Goal: Use online tool/utility

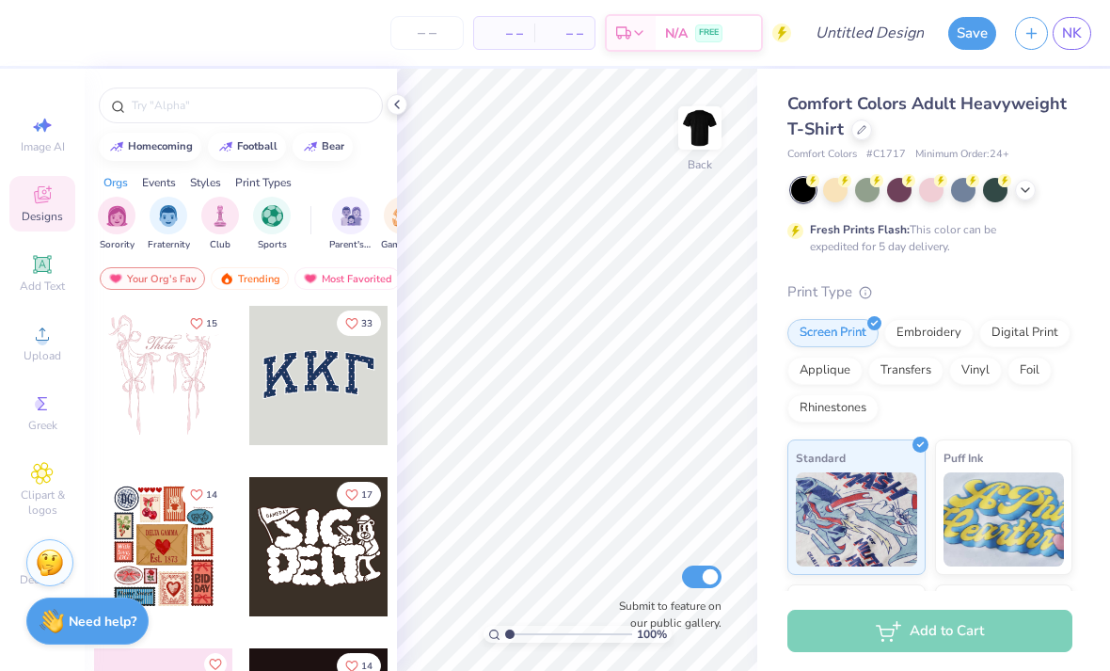
click at [713, 136] on img at bounding box center [700, 128] width 38 height 38
click at [32, 344] on icon at bounding box center [42, 334] width 23 height 23
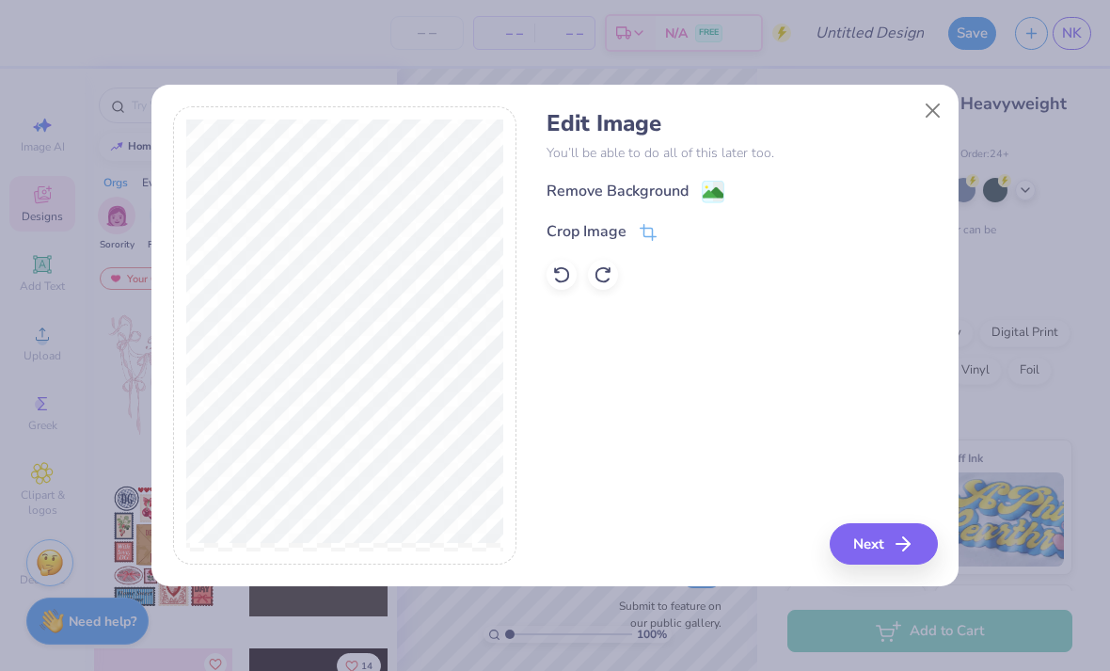
click at [650, 237] on icon at bounding box center [650, 231] width 12 height 12
click at [680, 235] on icon at bounding box center [679, 231] width 11 height 11
click at [714, 188] on image at bounding box center [713, 192] width 21 height 21
click at [936, 109] on button "Close" at bounding box center [933, 111] width 36 height 36
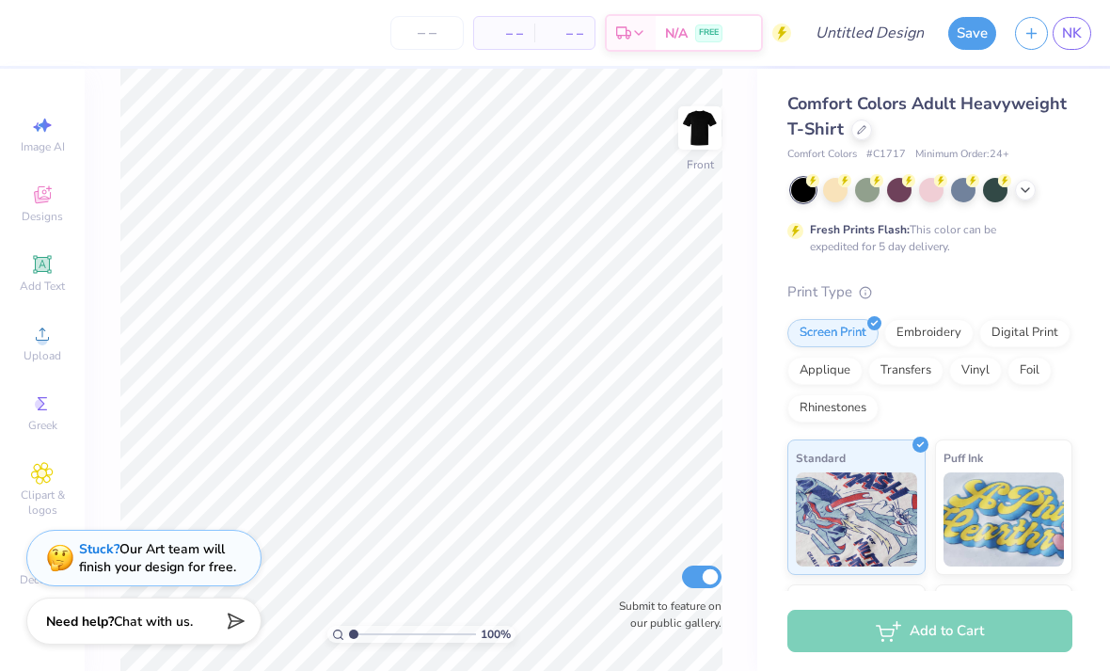
click at [38, 345] on icon at bounding box center [42, 334] width 23 height 23
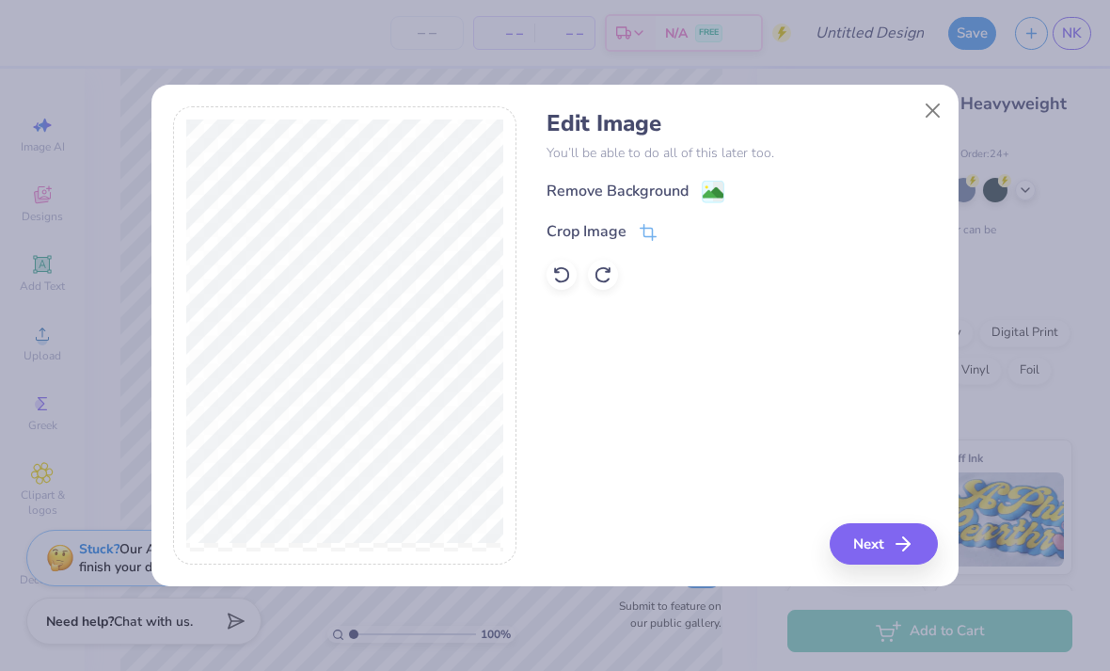
click at [654, 232] on icon at bounding box center [648, 232] width 17 height 17
click at [670, 241] on div at bounding box center [693, 231] width 47 height 23
click at [671, 232] on button at bounding box center [680, 231] width 20 height 20
click at [713, 183] on icon at bounding box center [718, 192] width 11 height 20
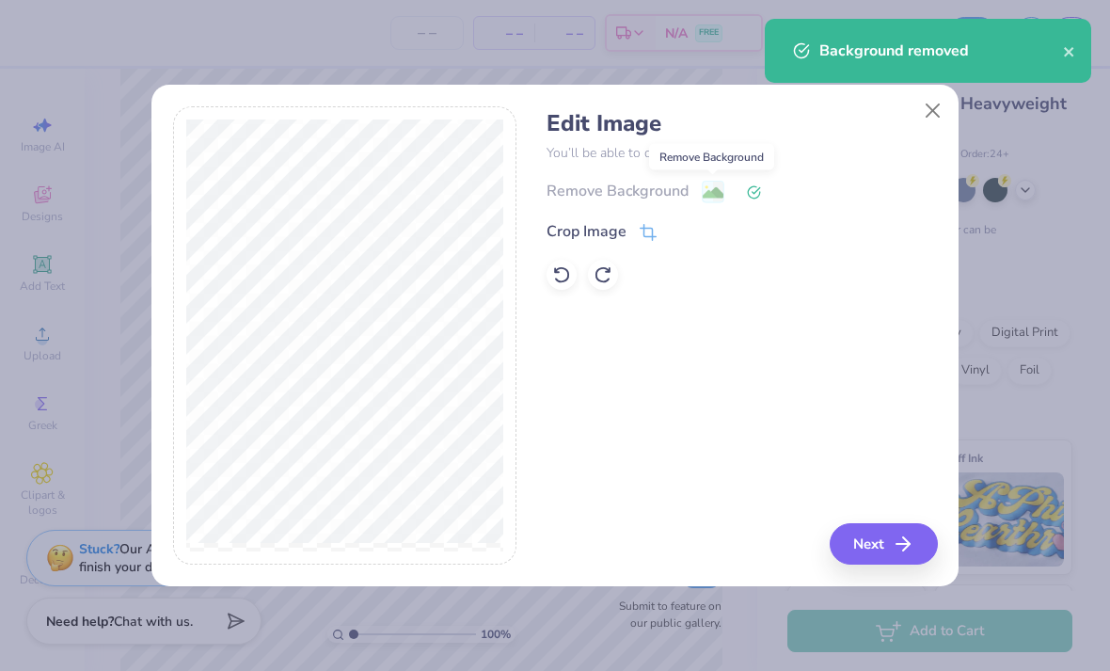
click at [888, 544] on button "Next" at bounding box center [883, 543] width 108 height 41
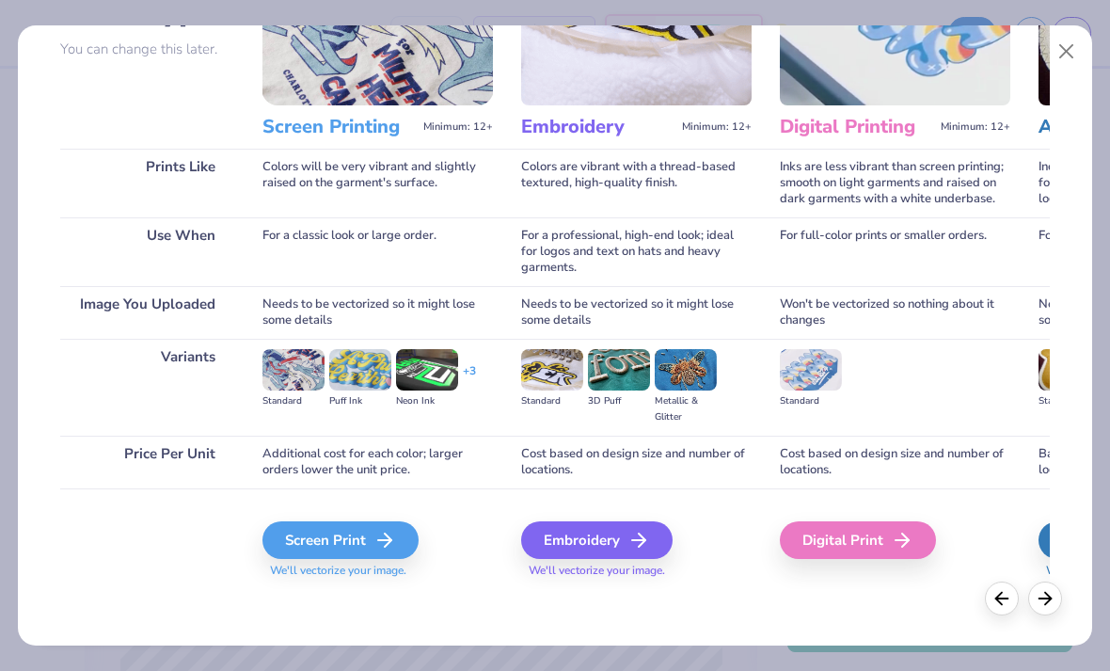
scroll to position [173, 0]
click at [368, 534] on div "Screen Print" at bounding box center [340, 540] width 156 height 38
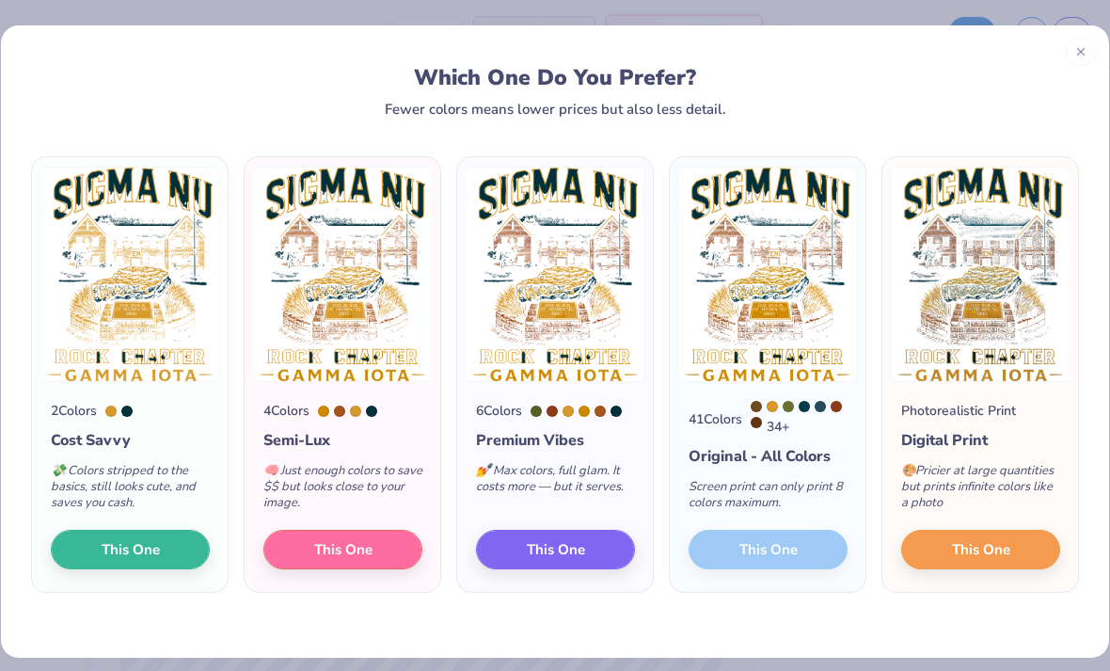
click at [364, 548] on span "This One" at bounding box center [343, 550] width 58 height 22
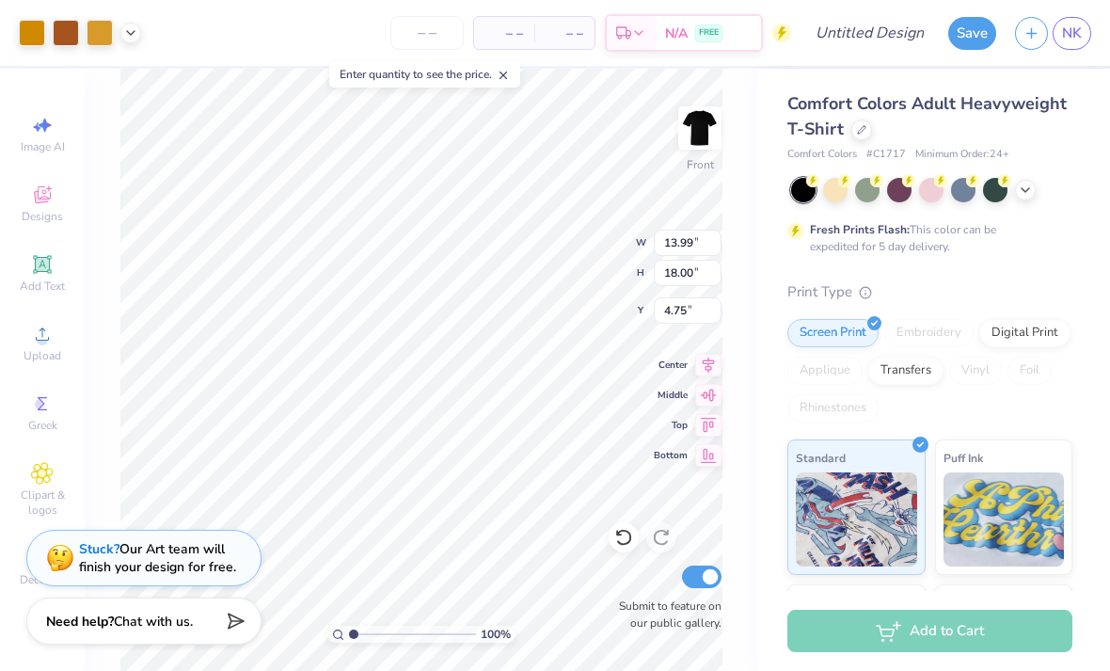
type input "12.19"
type input "15.69"
type input "3.00"
click at [1032, 190] on icon at bounding box center [1025, 189] width 15 height 15
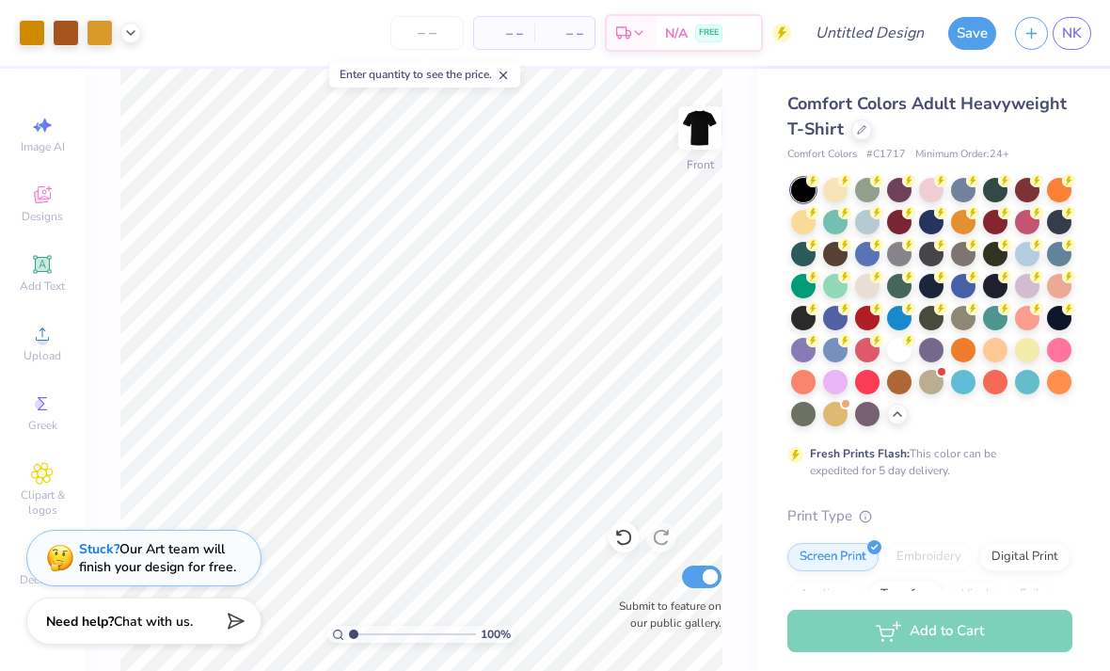
click at [964, 256] on div at bounding box center [963, 254] width 24 height 24
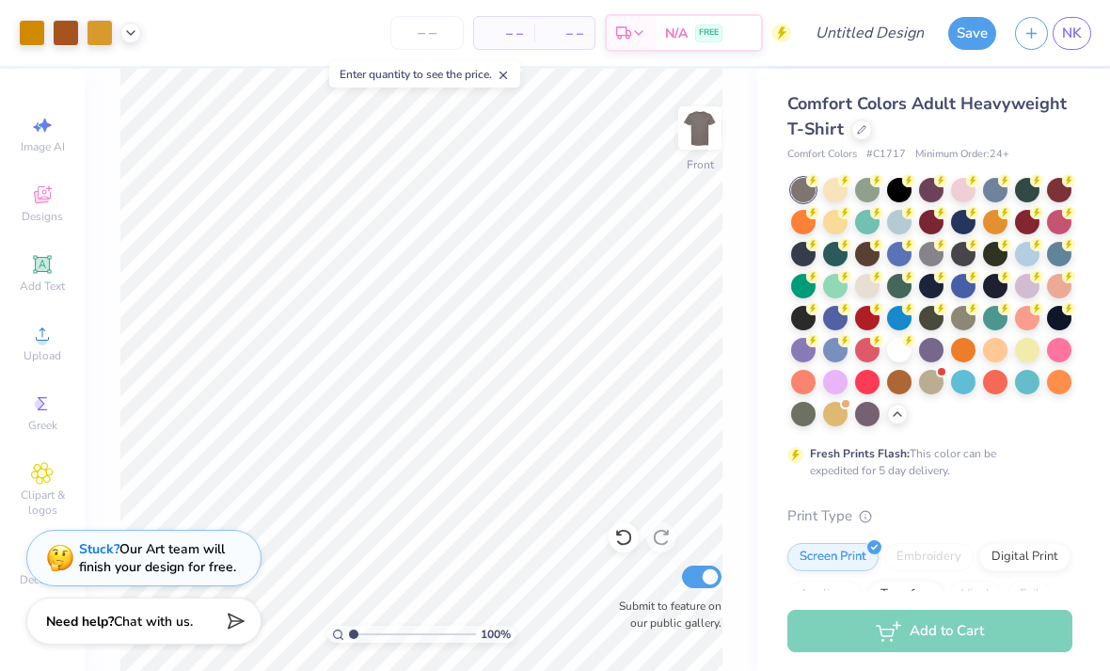
click at [942, 258] on div at bounding box center [931, 254] width 24 height 24
click at [1000, 283] on div at bounding box center [995, 286] width 24 height 24
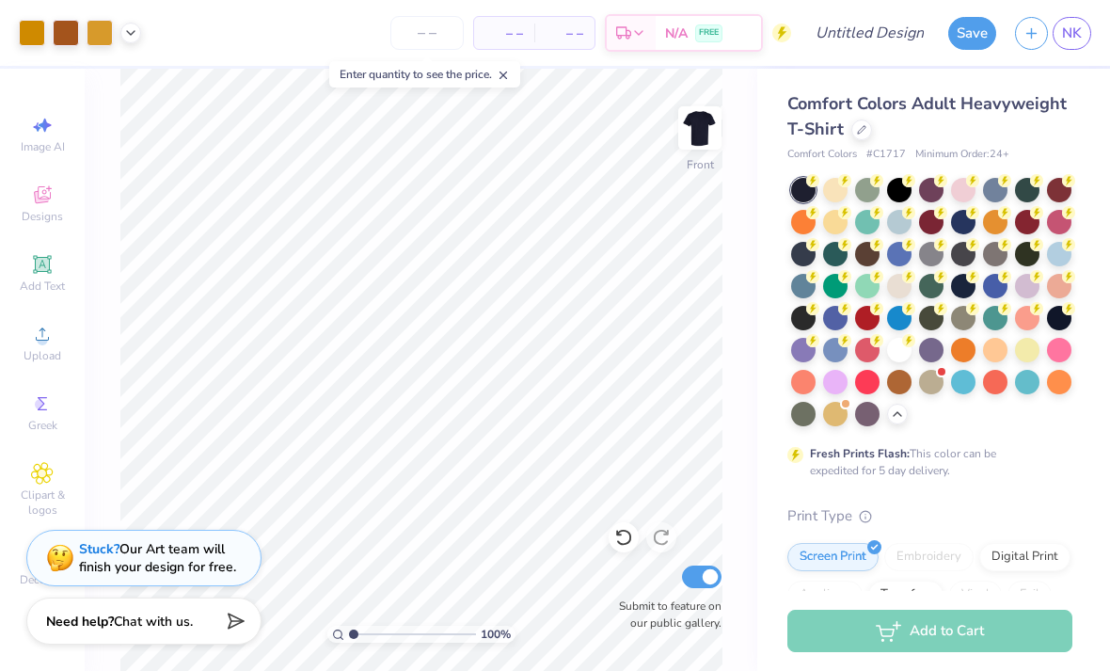
click at [895, 181] on div at bounding box center [899, 190] width 24 height 24
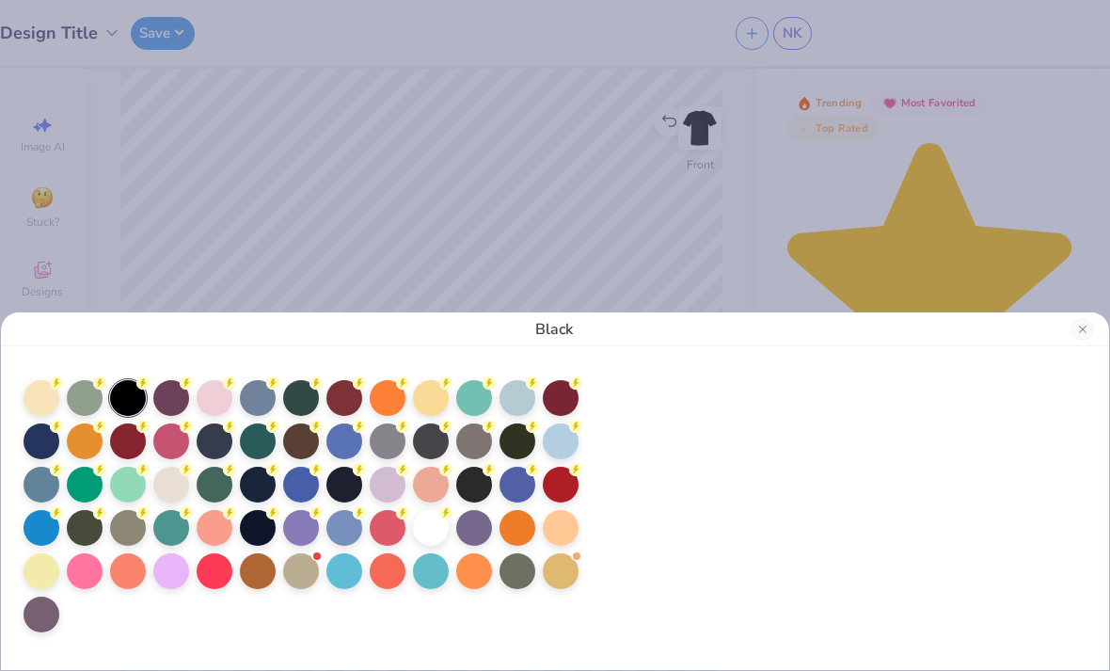
type input "1.70884566018351"
